Goal: Use online tool/utility: Utilize a website feature to perform a specific function

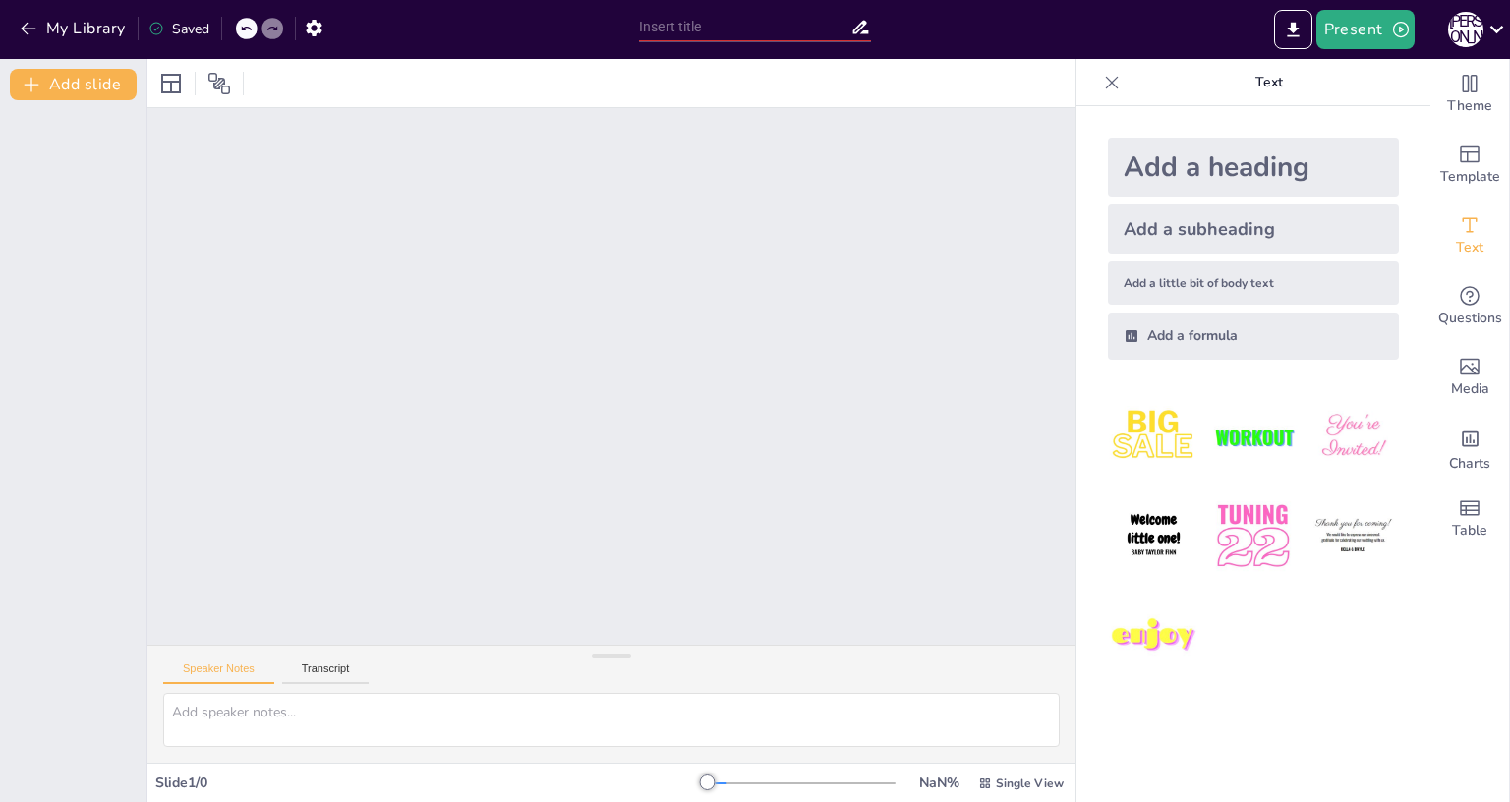
drag, startPoint x: 1509, startPoint y: 316, endPoint x: 1508, endPoint y: 555, distance: 239.8
click at [1508, 555] on div "Theme Template Text Questions Media Charts Table" at bounding box center [1470, 430] width 80 height 743
click at [734, 448] on div at bounding box center [611, 376] width 928 height 537
click at [205, 86] on div at bounding box center [218, 83] width 31 height 31
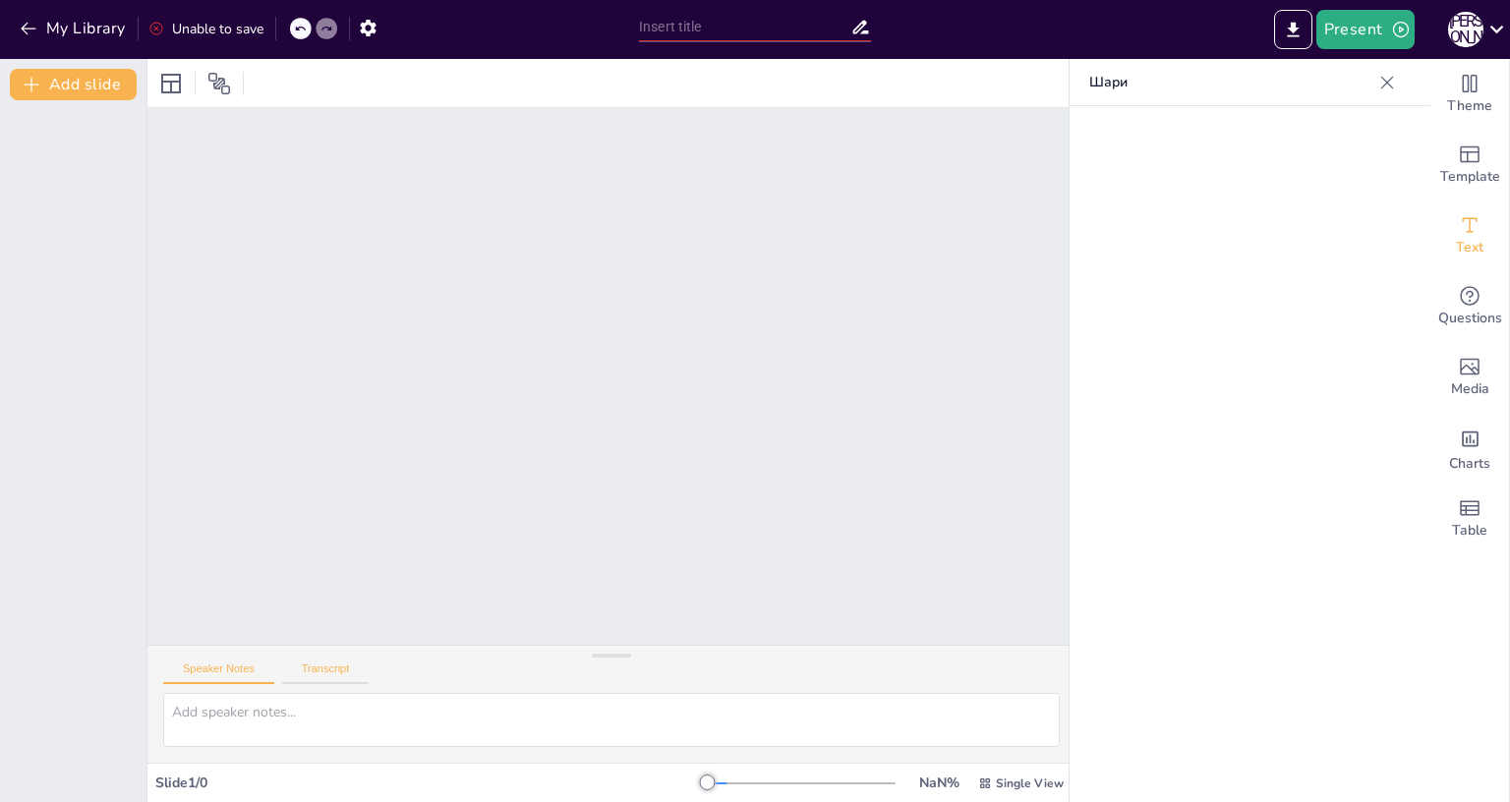
click at [325, 663] on button "Transcript" at bounding box center [325, 674] width 87 height 22
drag, startPoint x: 708, startPoint y: 697, endPoint x: 931, endPoint y: 696, distance: 223.1
click at [931, 768] on div "NaN % Single View" at bounding box center [887, 783] width 361 height 31
drag, startPoint x: 931, startPoint y: 696, endPoint x: 683, endPoint y: 721, distance: 249.0
click at [683, 721] on html "My Library Unable to save Present Б К Document fonts Popular fonts Lato Montser…" at bounding box center [755, 401] width 1510 height 802
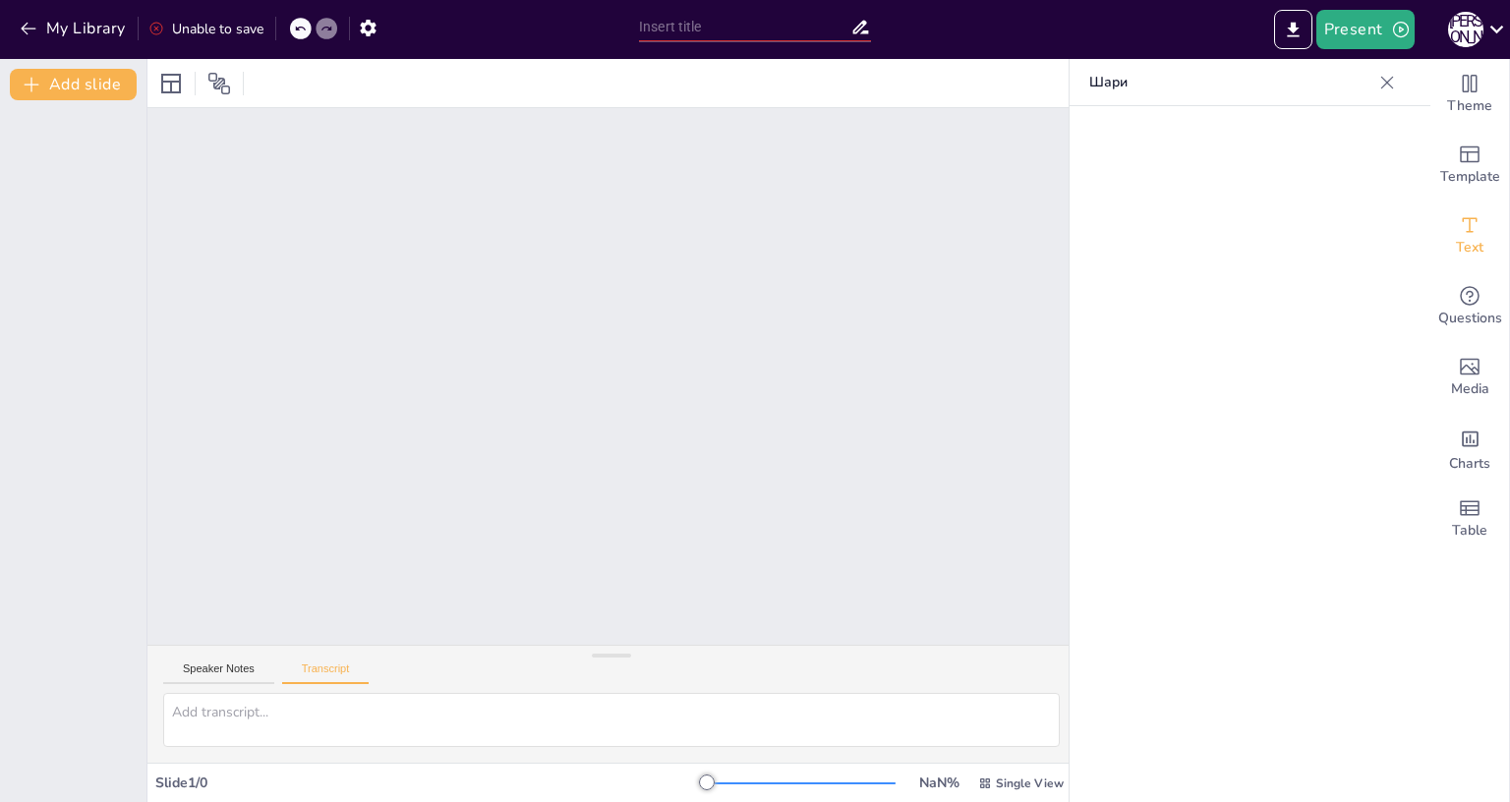
click at [303, 29] on icon at bounding box center [300, 29] width 12 height 12
click at [21, 33] on icon "button" at bounding box center [29, 29] width 20 height 20
